Goal: Task Accomplishment & Management: Manage account settings

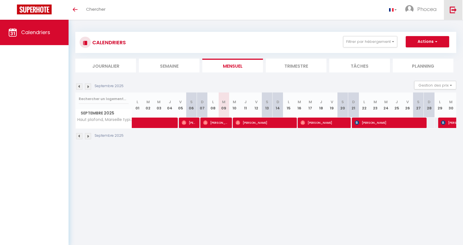
click at [452, 10] on img at bounding box center [453, 9] width 7 height 7
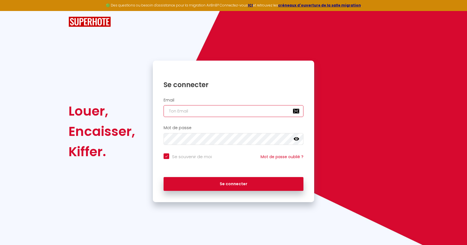
click at [231, 110] on input "email" at bounding box center [234, 111] width 140 height 12
type input "[EMAIL_ADDRESS][DOMAIN_NAME]"
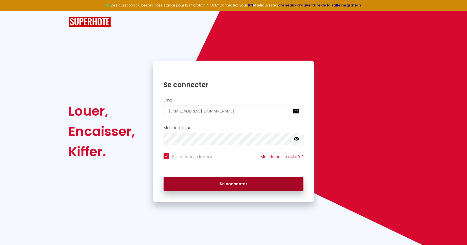
click at [244, 183] on button "Se connecter" at bounding box center [234, 184] width 140 height 14
checkbox input "true"
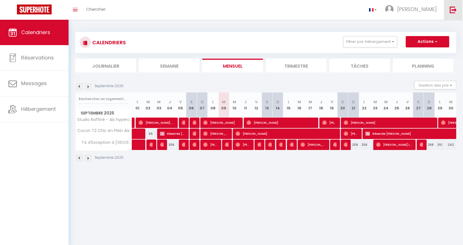
click at [456, 17] on link at bounding box center [453, 10] width 19 height 20
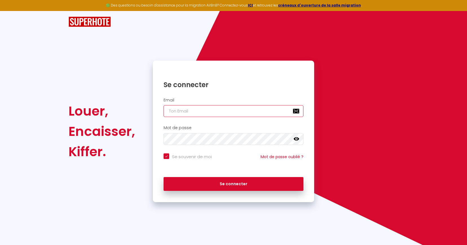
type input "[EMAIL_ADDRESS][DOMAIN_NAME]"
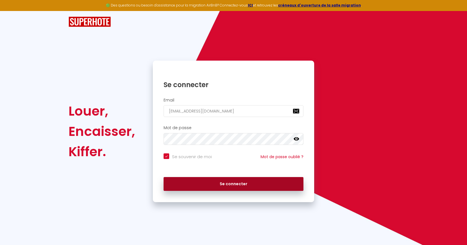
click at [235, 188] on button "Se connecter" at bounding box center [234, 184] width 140 height 14
checkbox input "true"
